Goal: Navigation & Orientation: Find specific page/section

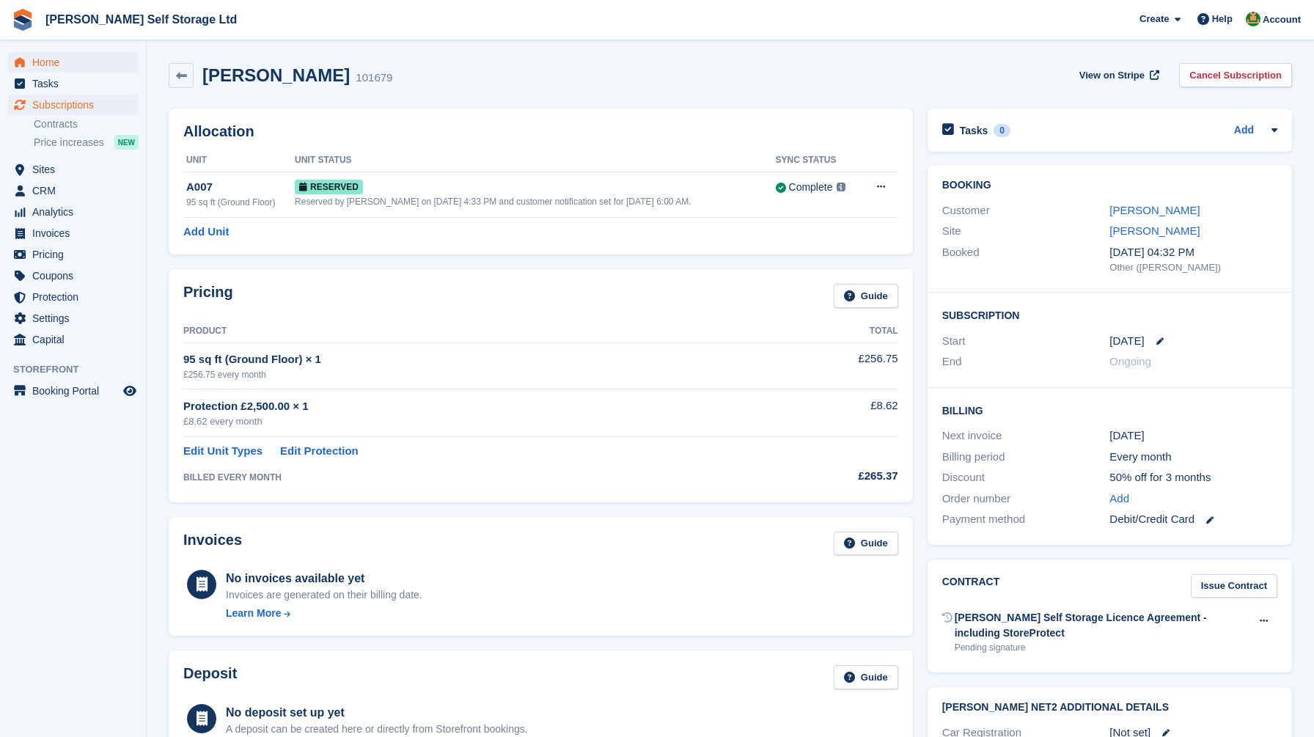
click at [77, 63] on span "Home" at bounding box center [76, 62] width 88 height 21
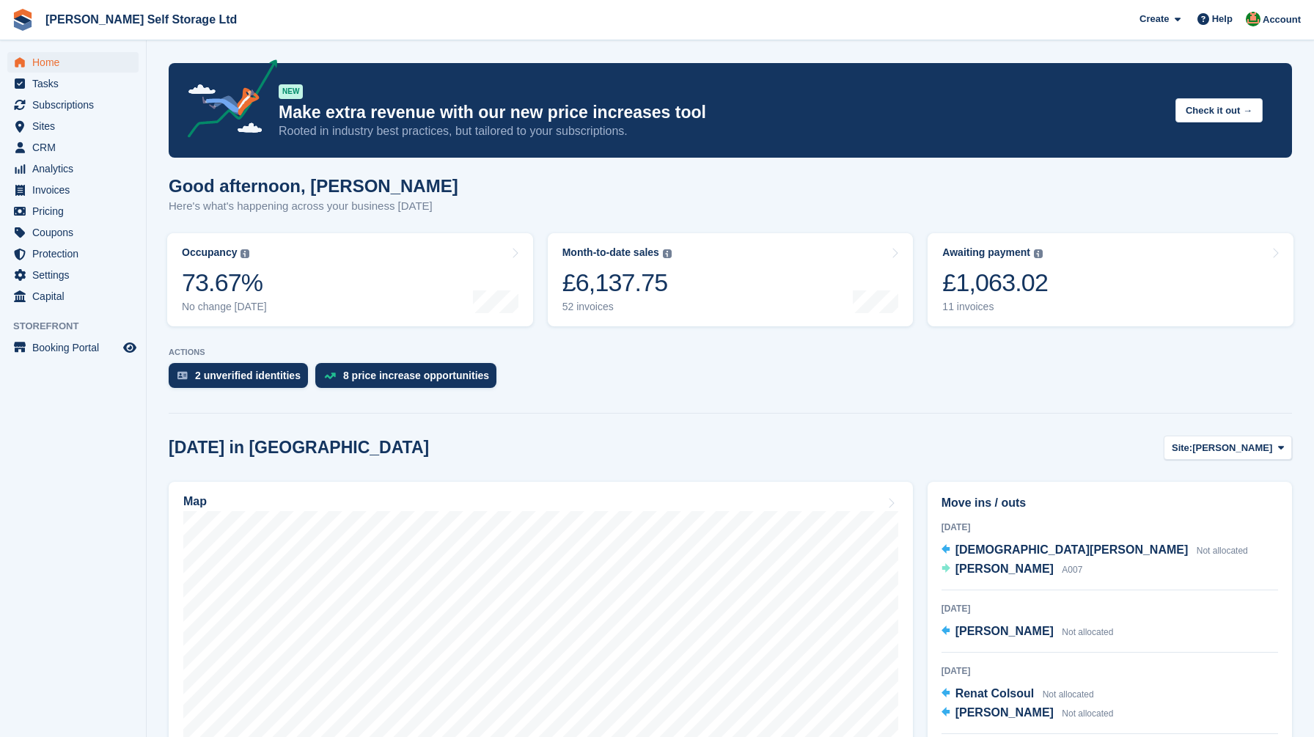
scroll to position [277, 0]
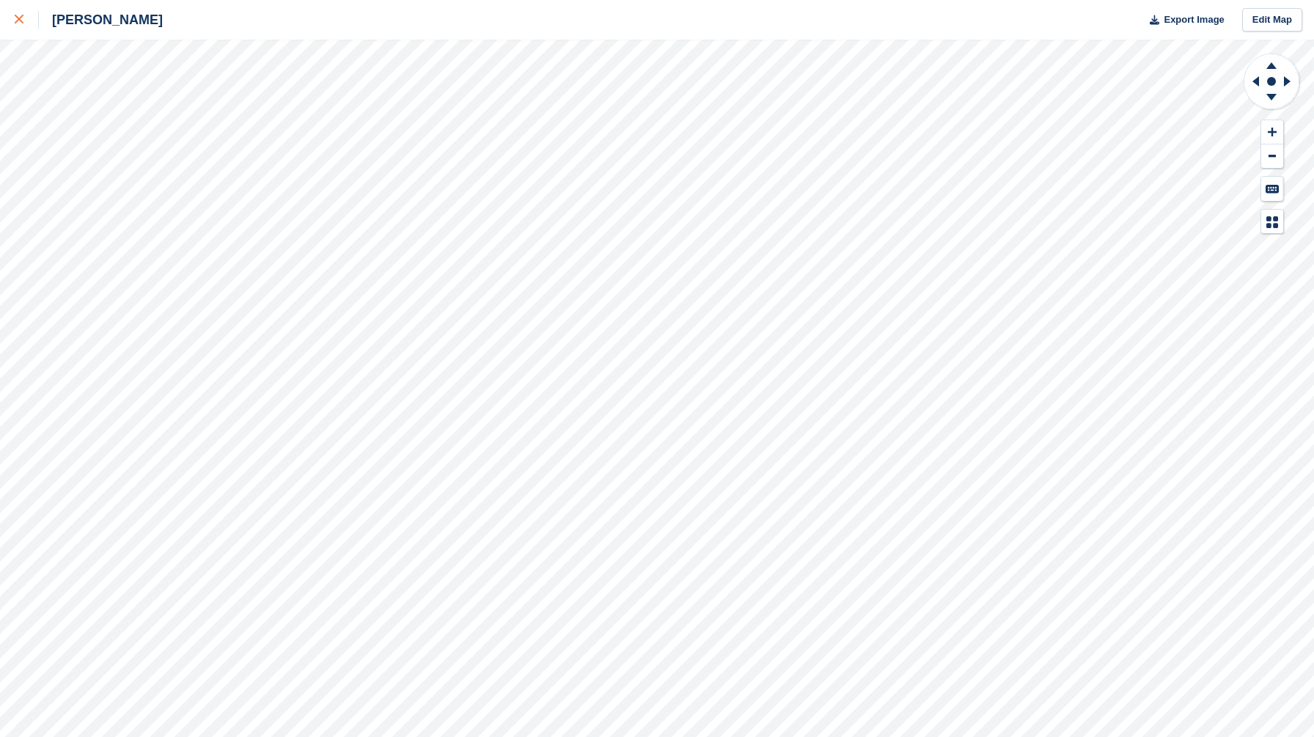
click at [23, 9] on link at bounding box center [19, 20] width 39 height 40
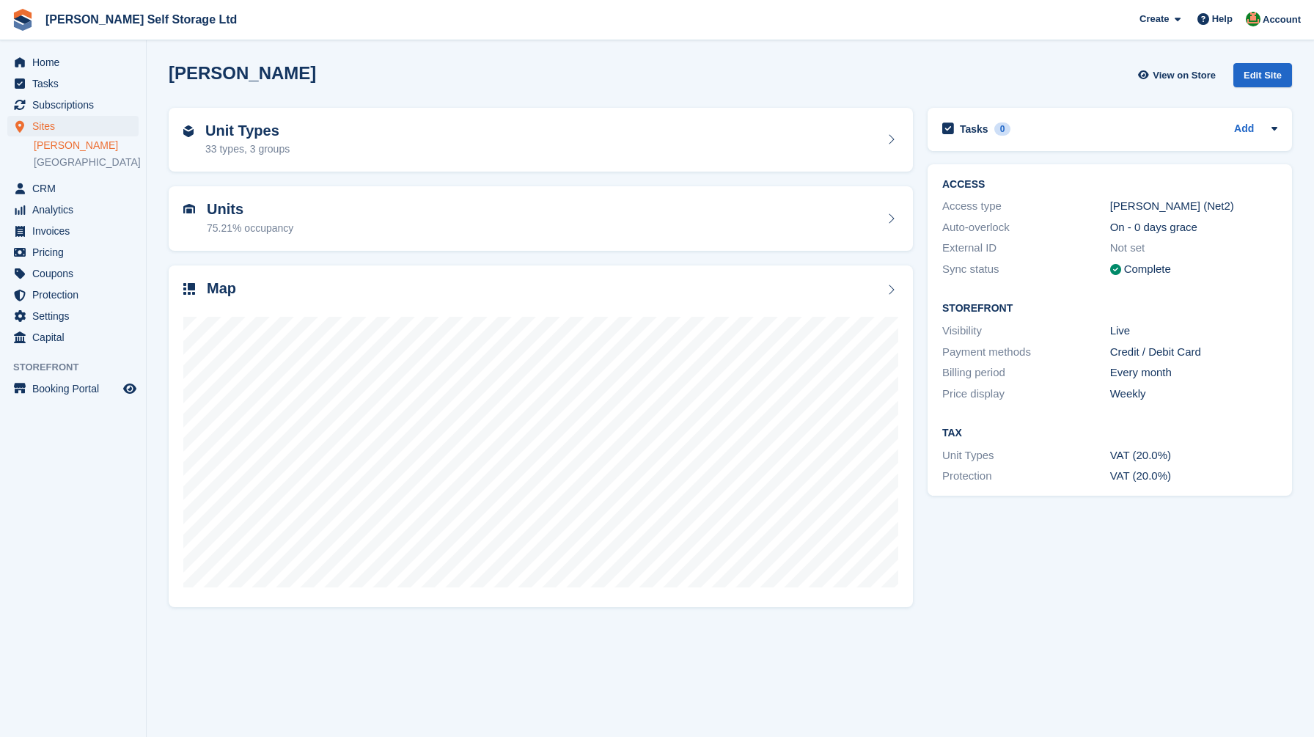
click at [436, 83] on div "[PERSON_NAME] View on Store Edit Site" at bounding box center [731, 75] width 1124 height 24
click at [70, 64] on span "Home" at bounding box center [76, 62] width 88 height 21
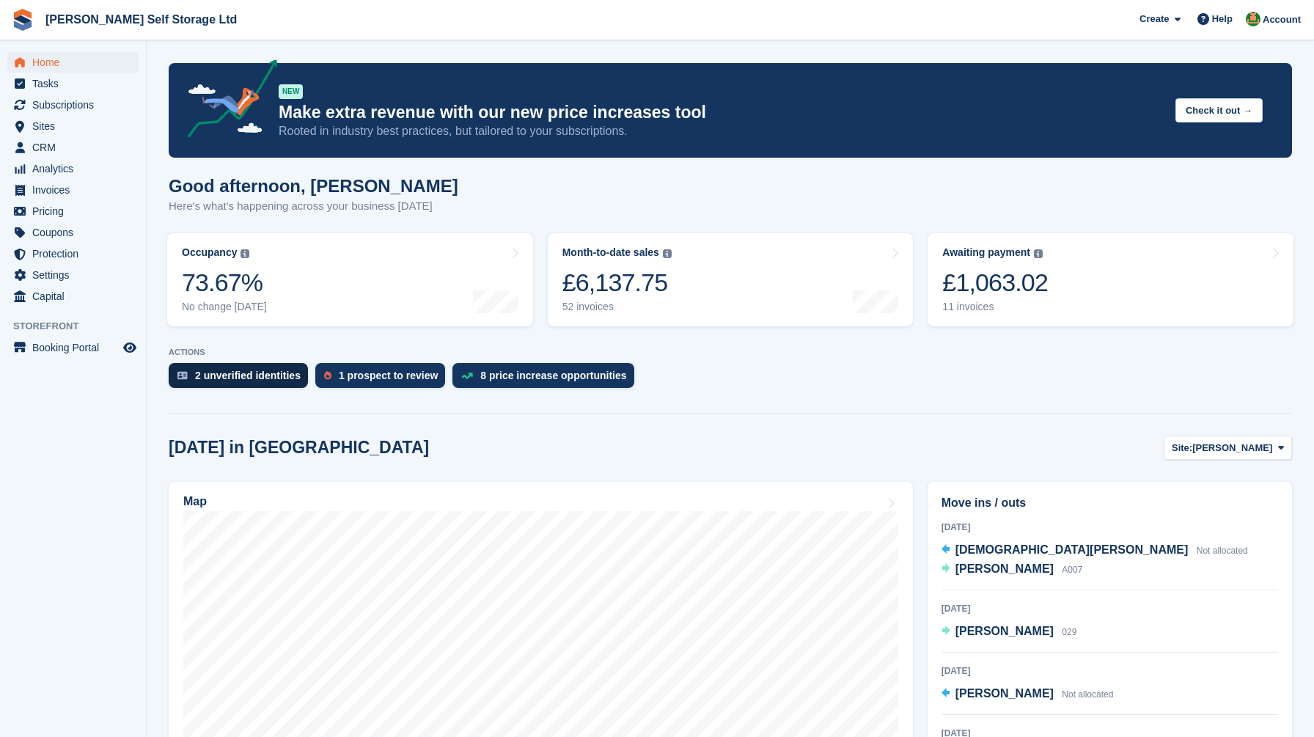
click at [247, 376] on div "2 unverified identities" at bounding box center [248, 376] width 106 height 12
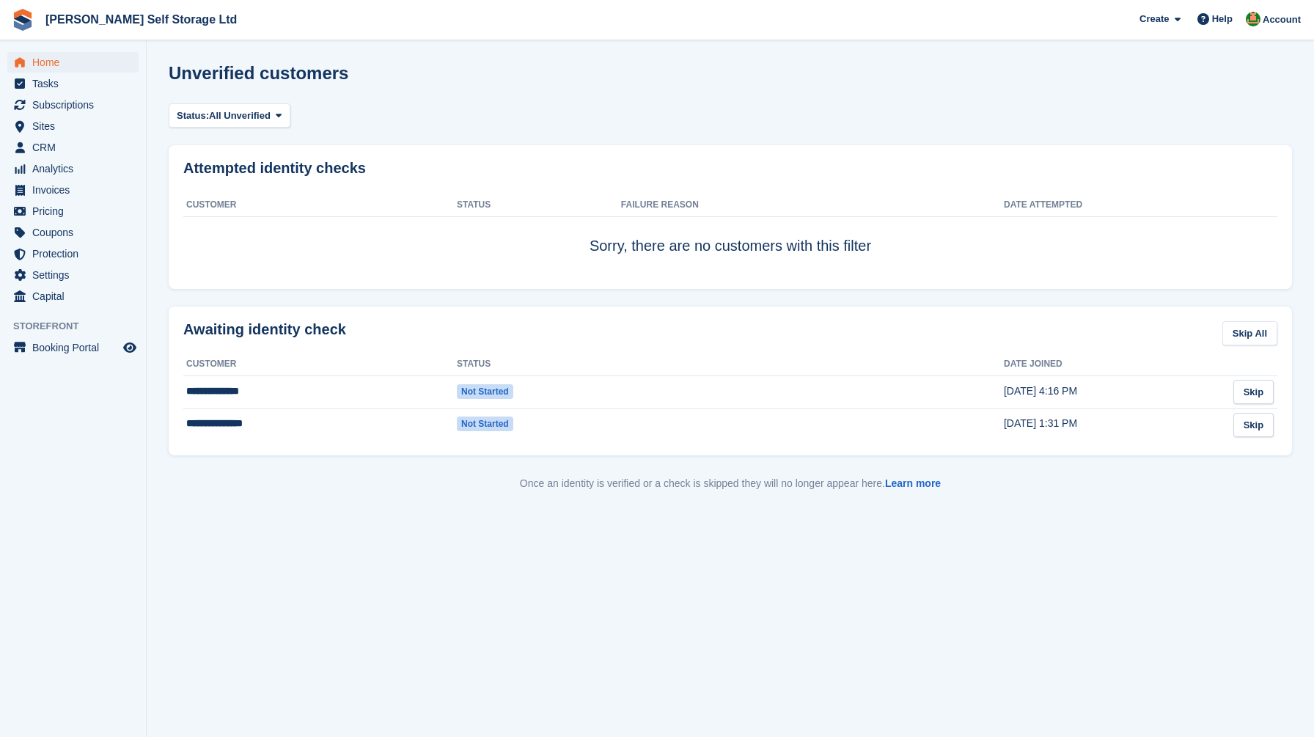
click at [46, 55] on span "Home" at bounding box center [76, 62] width 88 height 21
